Goal: Communication & Community: Answer question/provide support

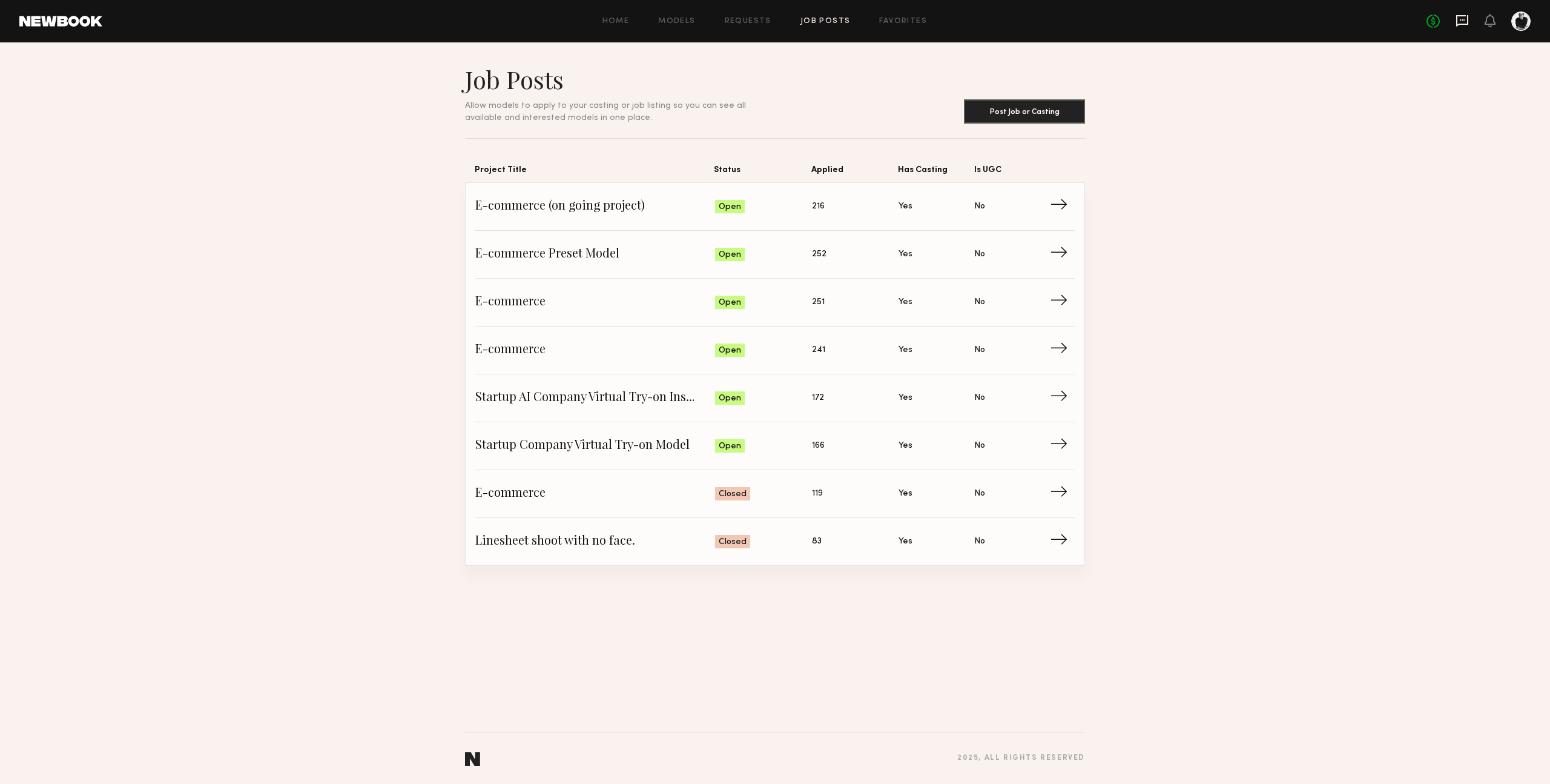
click at [1460, 19] on icon at bounding box center [1462, 19] width 5 height 1
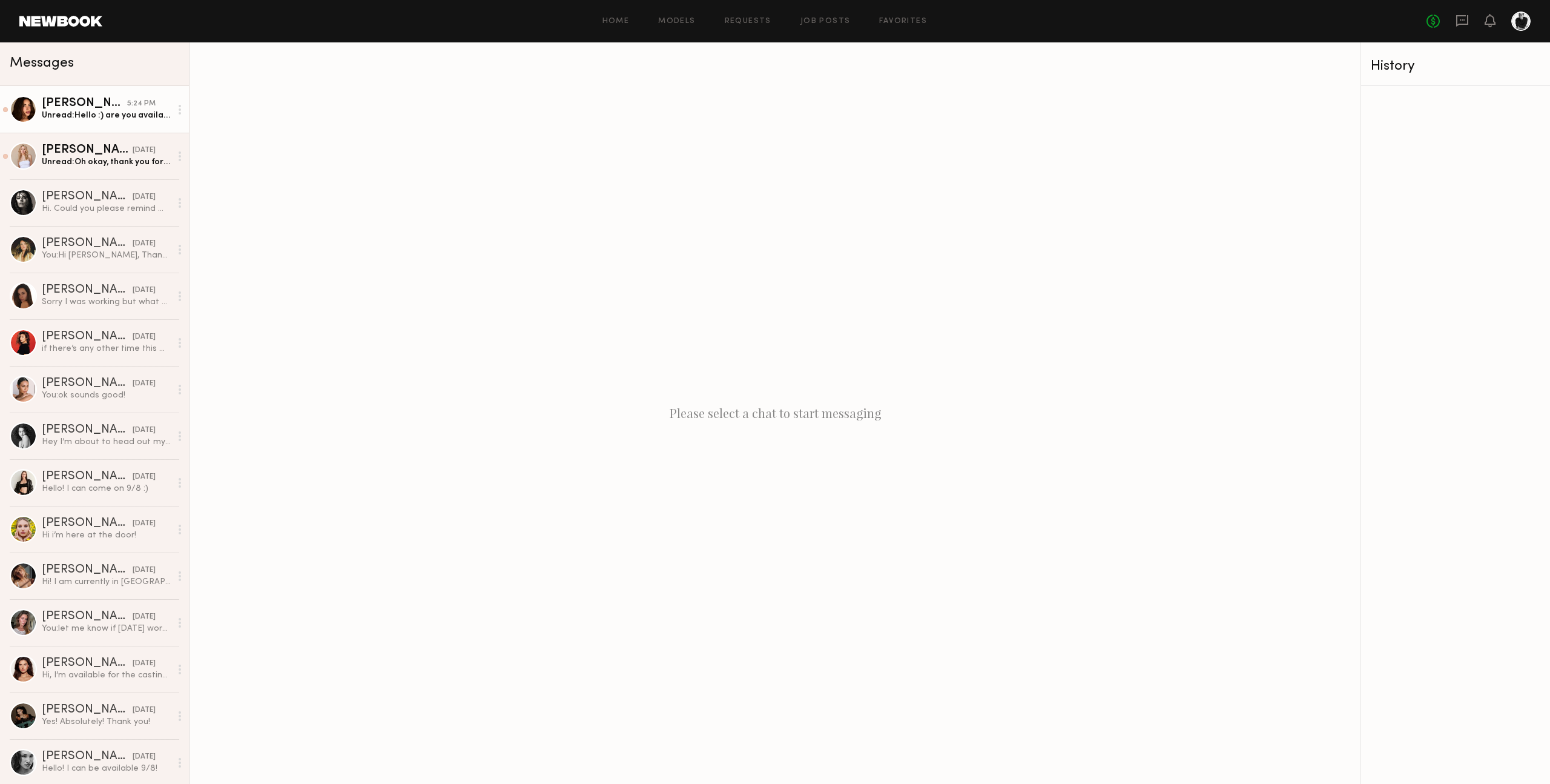
click at [97, 115] on div "Unread: Hello :) are you available for a casting [DATE]?" at bounding box center [106, 115] width 129 height 11
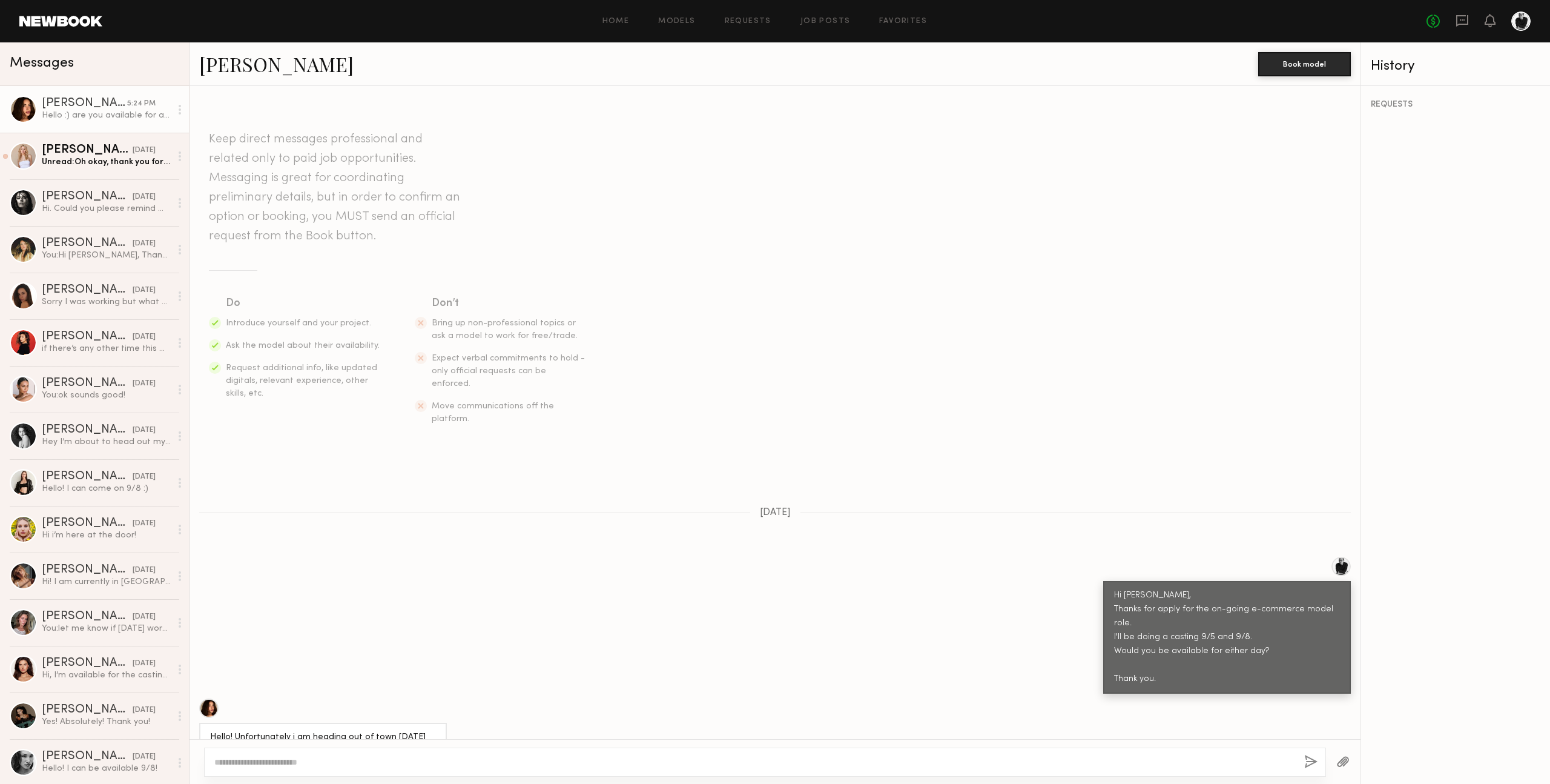
scroll to position [210, 0]
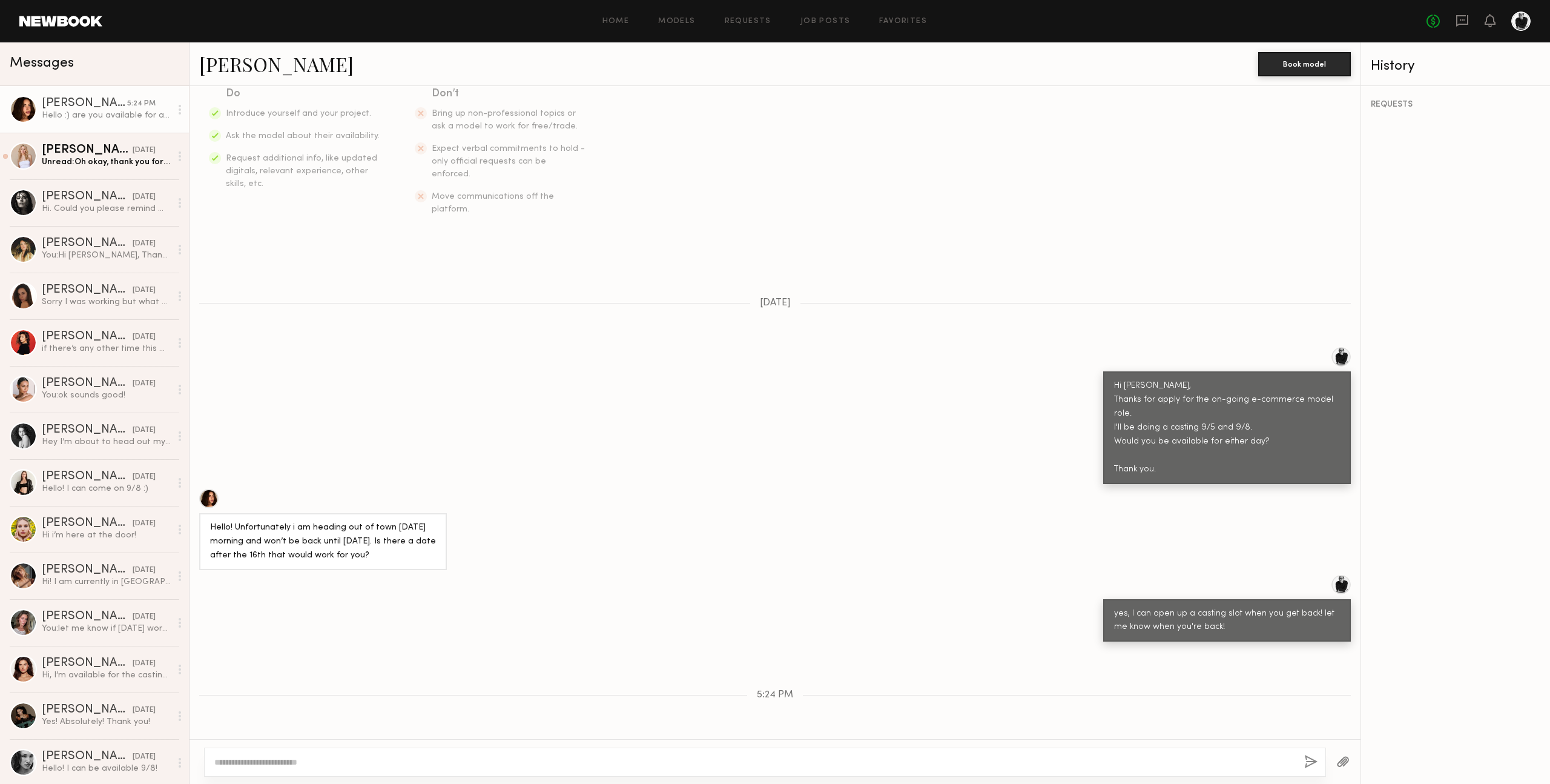
click at [242, 63] on link "[PERSON_NAME]" at bounding box center [276, 63] width 154 height 26
